Goal: Transaction & Acquisition: Purchase product/service

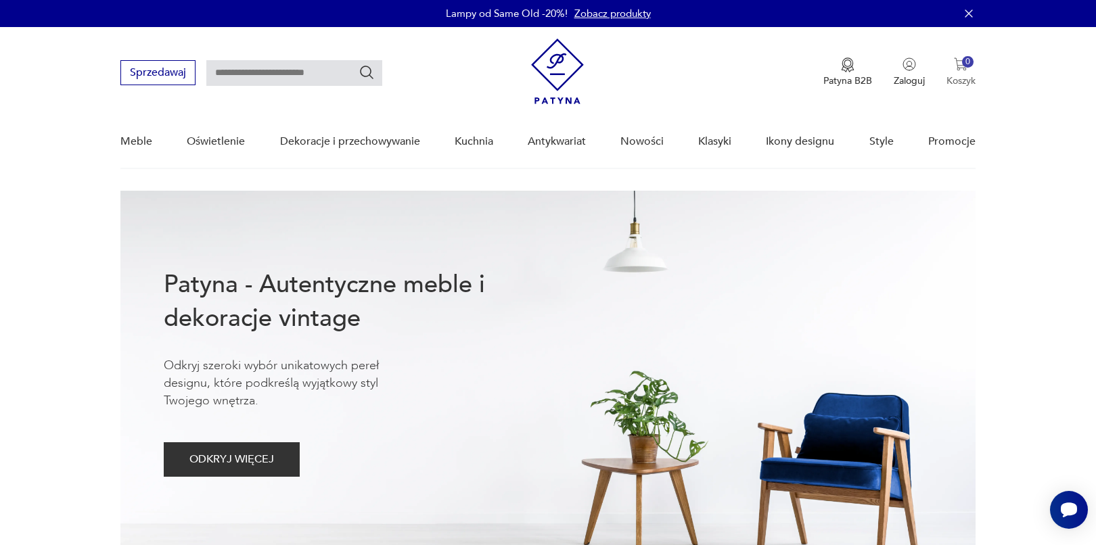
click at [958, 65] on img "button" at bounding box center [961, 65] width 14 height 14
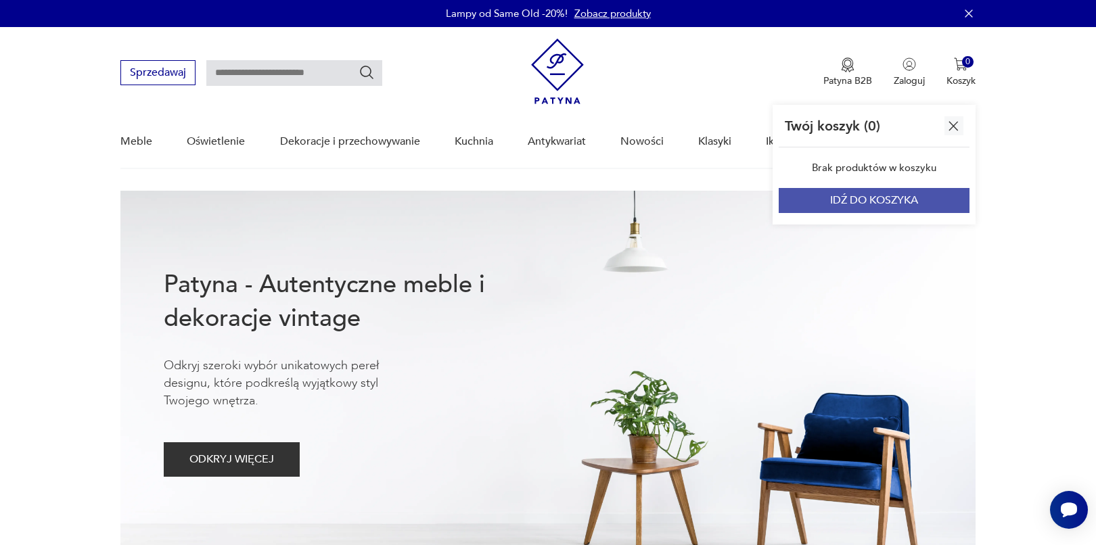
click at [868, 204] on button "IDŹ DO KOSZYKA" at bounding box center [874, 200] width 191 height 25
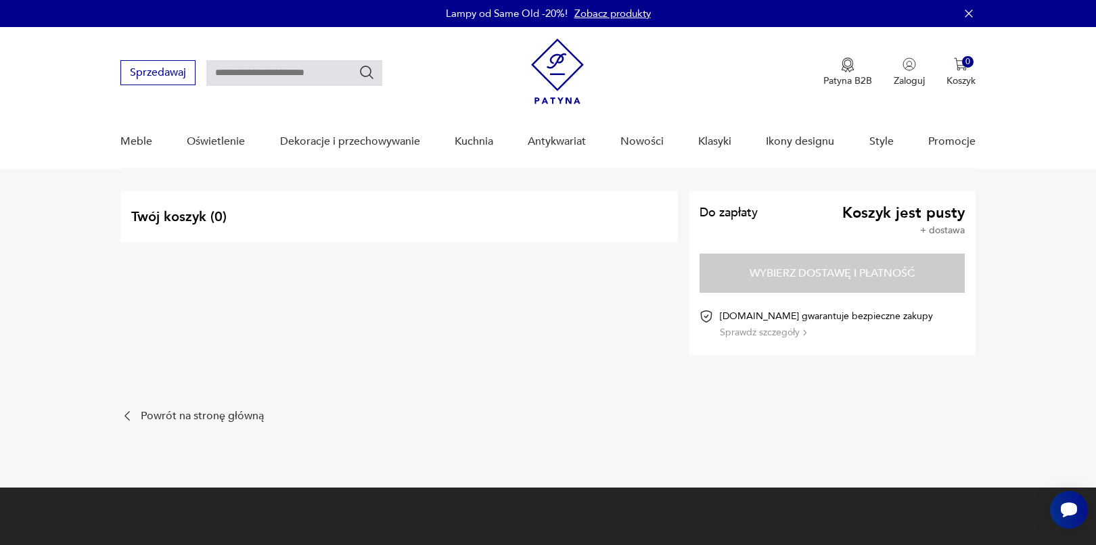
click at [860, 273] on section "Do zapłaty Koszyk jest pusty + dostawa Wybierz dostawę i płatność [DOMAIN_NAME]…" at bounding box center [832, 274] width 287 height 164
click at [299, 76] on input "text" at bounding box center [294, 73] width 176 height 26
type input "*****"
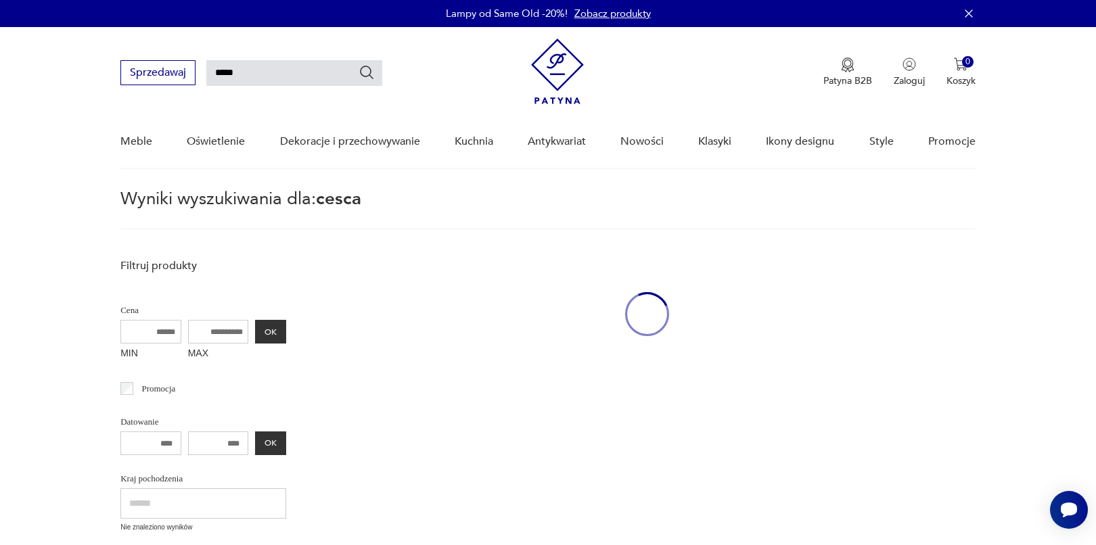
scroll to position [49, 0]
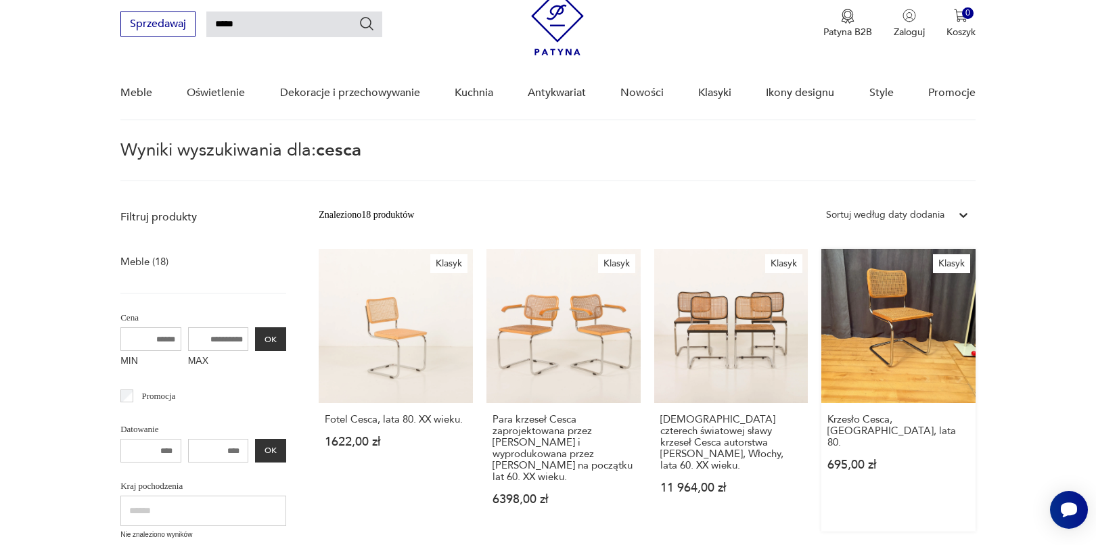
click at [889, 280] on link "Klasyk Krzesło Cesca, [GEOGRAPHIC_DATA], lata 80. 695,00 zł" at bounding box center [899, 390] width 154 height 283
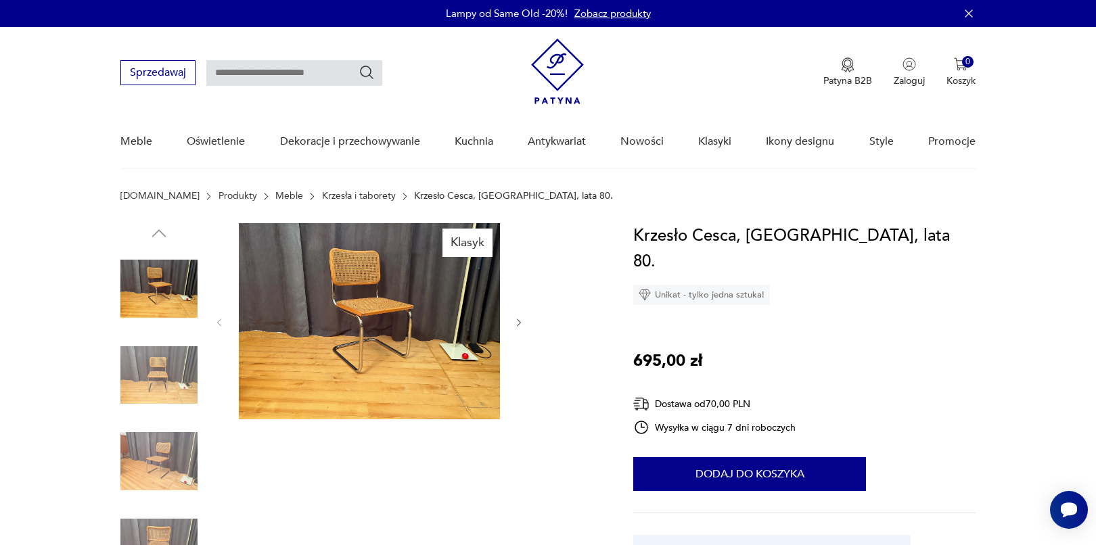
type input "*****"
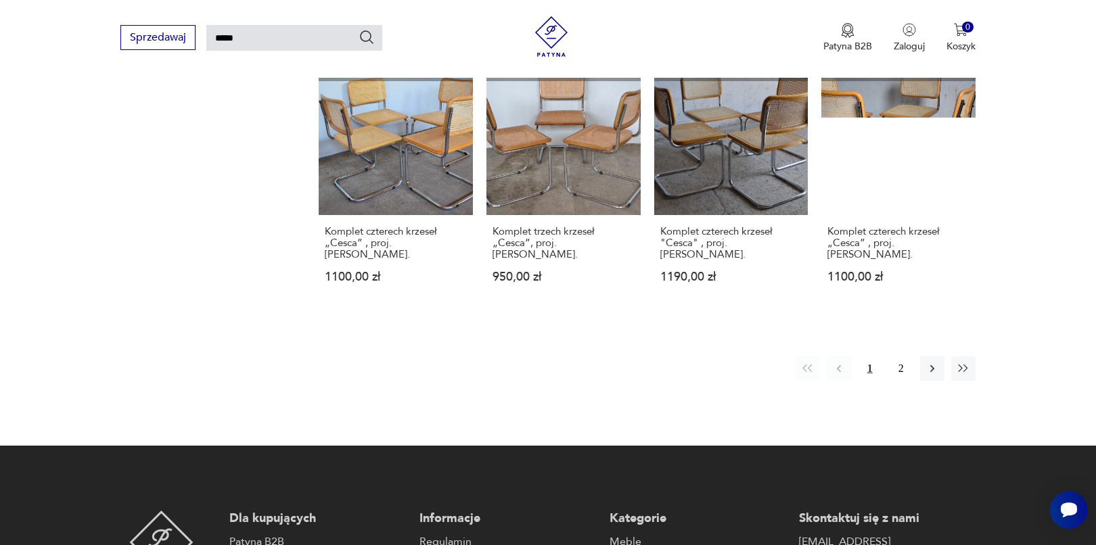
scroll to position [1114, 0]
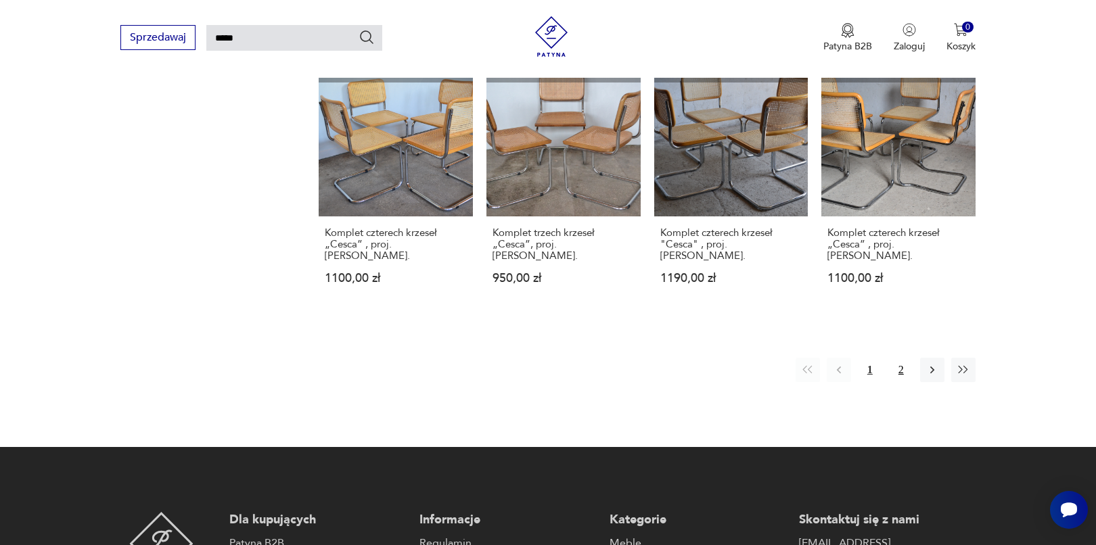
click at [895, 358] on button "2" at bounding box center [901, 370] width 24 height 24
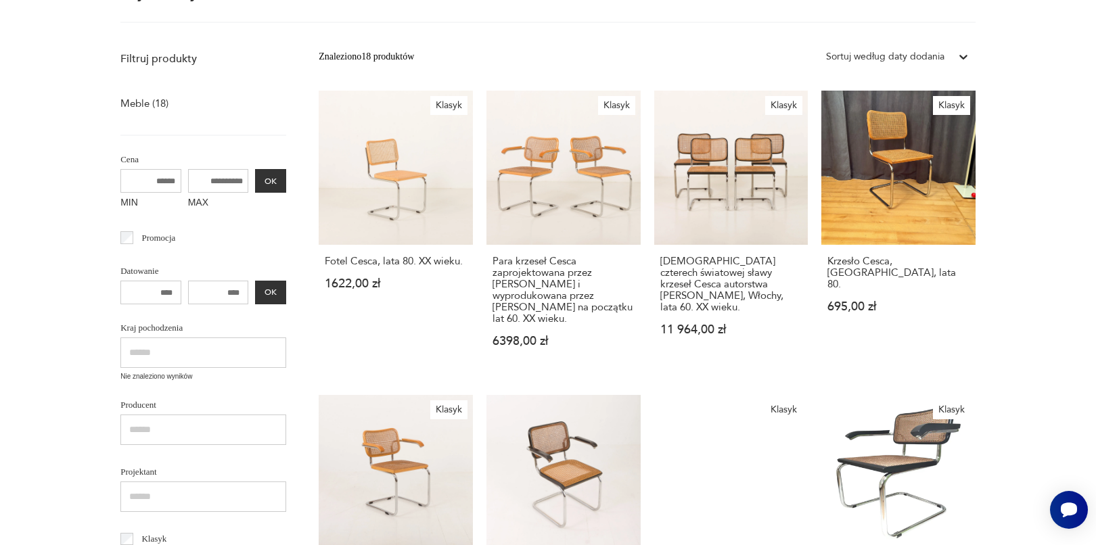
scroll to position [49, 0]
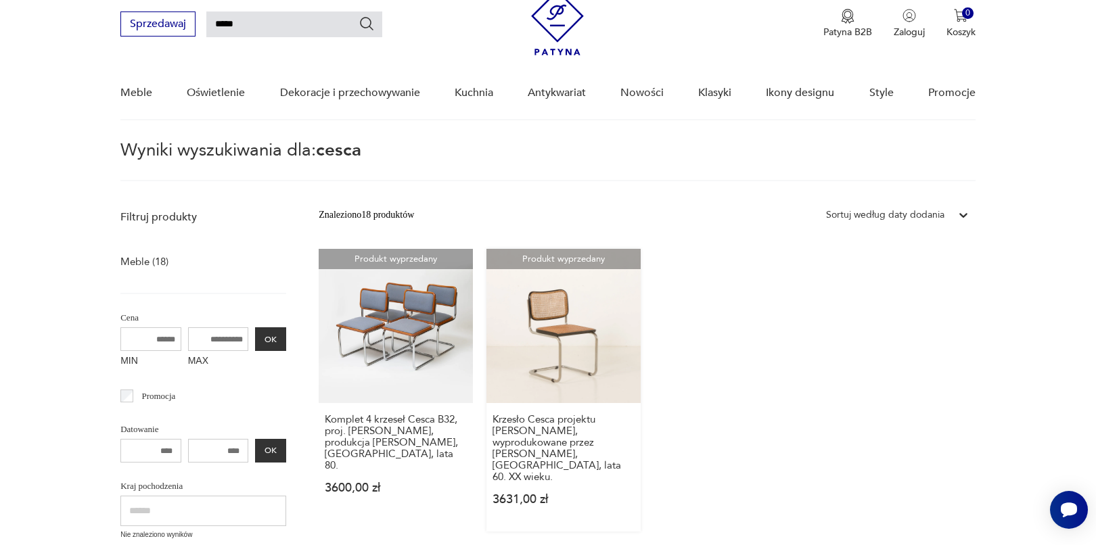
click at [529, 309] on link "Produkt wyprzedany Krzesło Cesca projektu [PERSON_NAME], wyprodukowane przez [P…" at bounding box center [564, 390] width 154 height 283
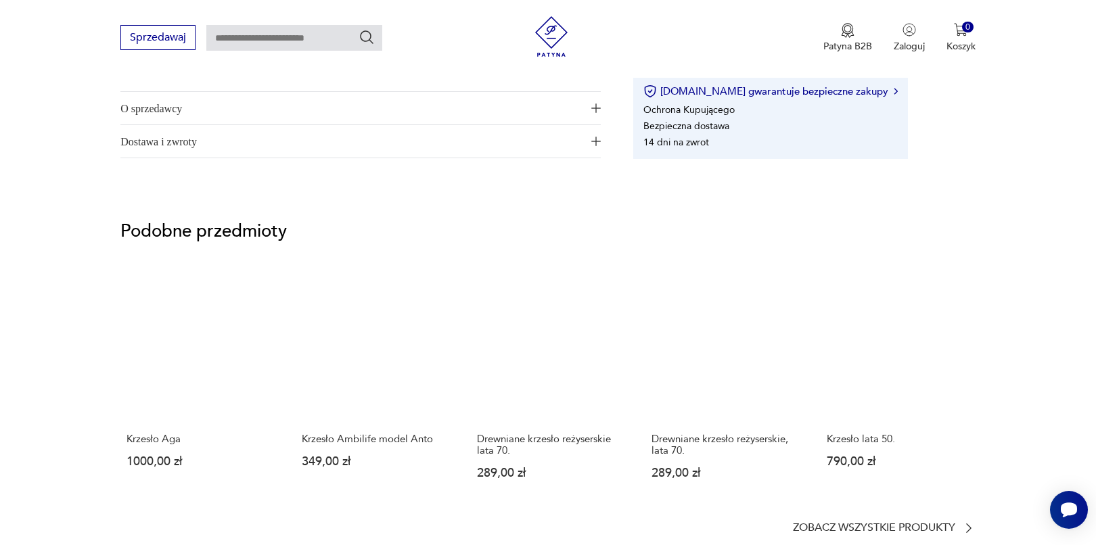
scroll to position [1086, 0]
